Goal: Transaction & Acquisition: Obtain resource

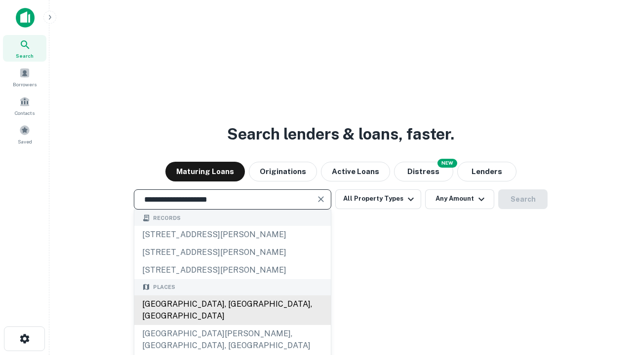
click at [232, 325] on div "Santa Monica, CA, USA" at bounding box center [232, 311] width 196 height 30
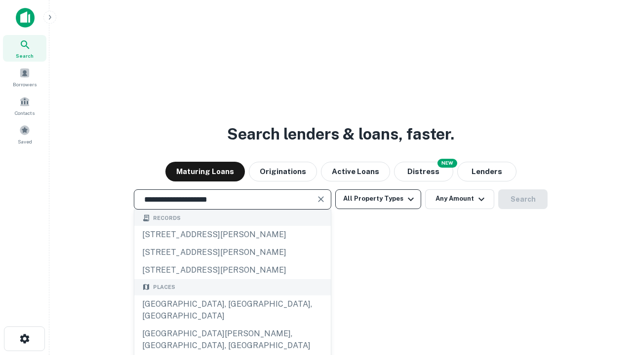
type input "**********"
click at [378, 199] on button "All Property Types" at bounding box center [378, 200] width 86 height 20
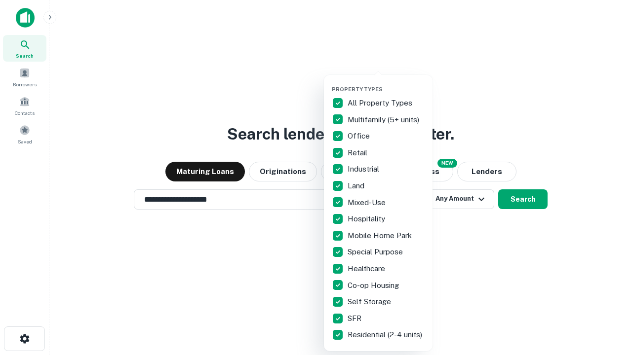
click at [386, 83] on button "button" at bounding box center [386, 83] width 109 height 0
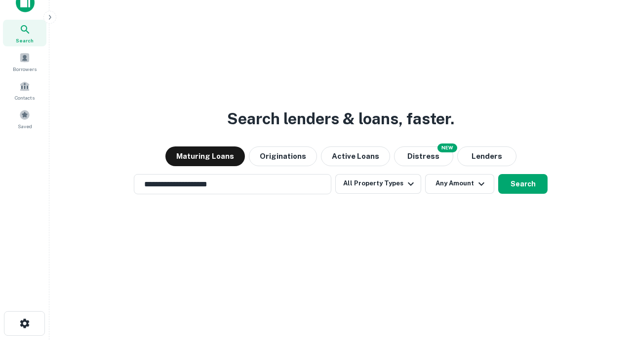
scroll to position [6, 119]
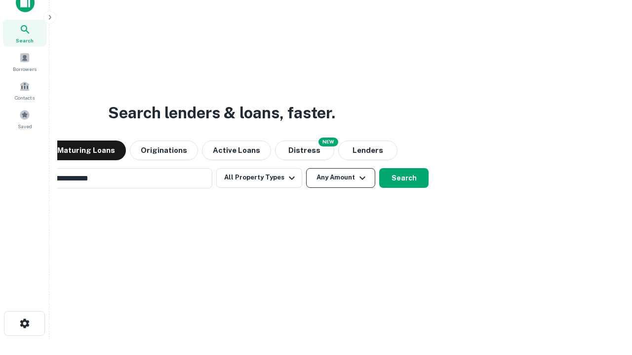
click at [306, 168] on button "Any Amount" at bounding box center [340, 178] width 69 height 20
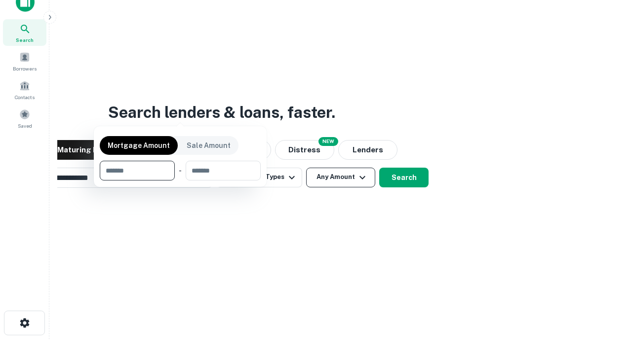
scroll to position [71, 279]
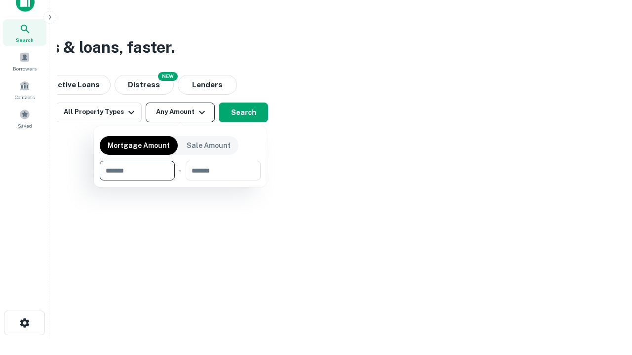
type input "*******"
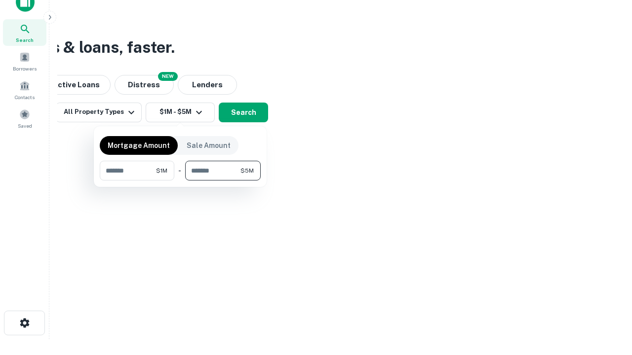
type input "*******"
click at [180, 181] on button "button" at bounding box center [180, 181] width 161 height 0
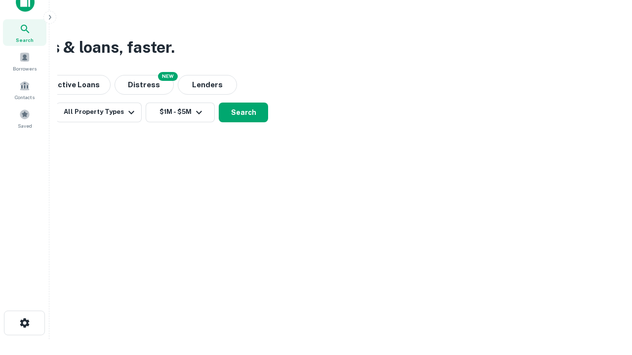
scroll to position [6, 182]
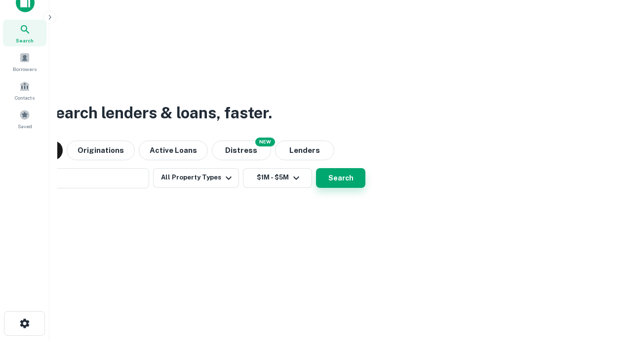
click at [316, 168] on button "Search" at bounding box center [340, 178] width 49 height 20
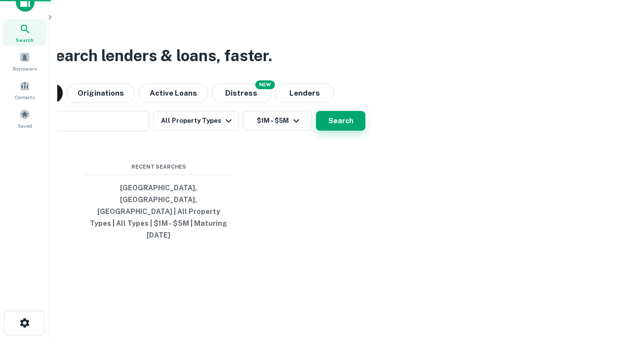
scroll to position [26, 279]
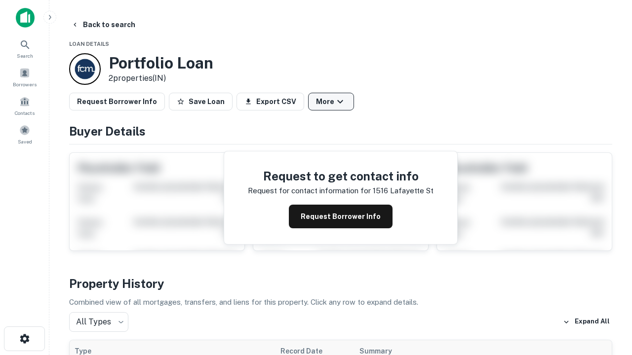
click at [331, 102] on button "More" at bounding box center [331, 102] width 46 height 18
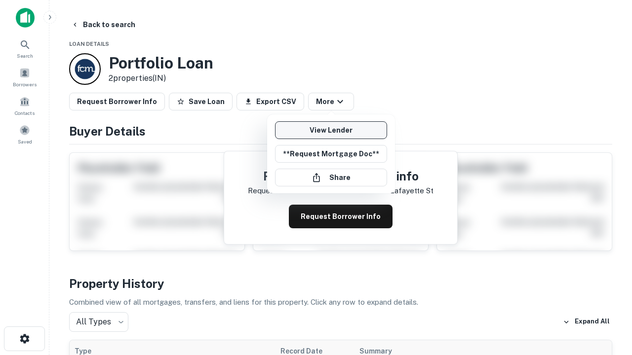
click at [331, 130] on link "View Lender" at bounding box center [331, 130] width 112 height 18
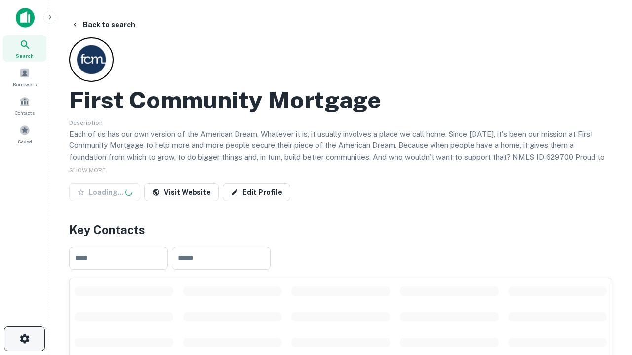
click at [24, 339] on icon "button" at bounding box center [25, 339] width 12 height 12
